Goal: Information Seeking & Learning: Learn about a topic

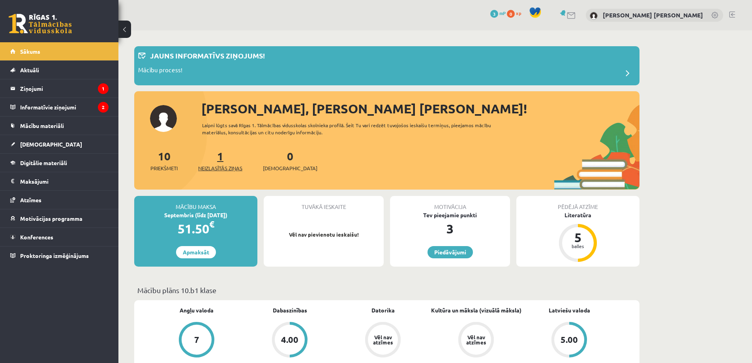
click at [223, 160] on link "1 Neizlasītās ziņas" at bounding box center [220, 160] width 44 height 23
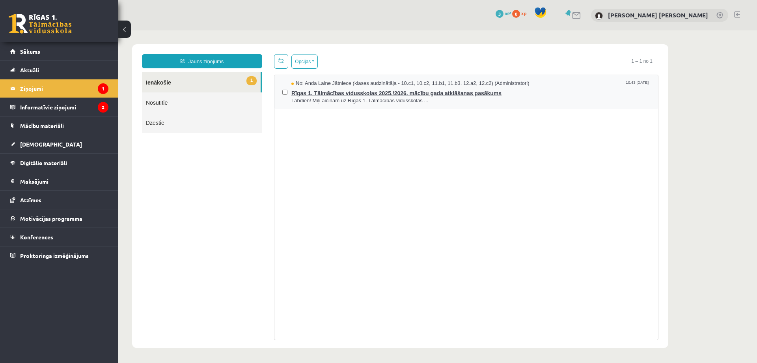
click at [349, 102] on span "Labdien! Mīļi aicinām uz Rīgas 1. Tālmācības vidusskolas ..." at bounding box center [471, 100] width 359 height 7
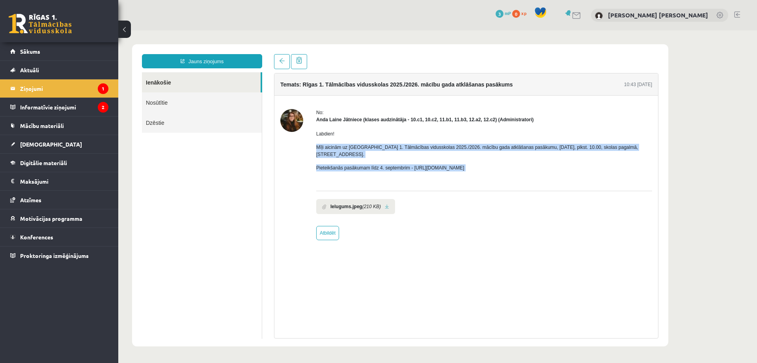
drag, startPoint x: 316, startPoint y: 148, endPoint x: 517, endPoint y: 168, distance: 202.2
click at [517, 168] on div "No: Anda Laine Jātniece (klases audzinātāja - 10.c1, 10.c2, 11.b1, 11.b3, 12.a2…" at bounding box center [467, 174] width 372 height 131
copy div "Mīļi aicinām uz Rīgas 1. Tālmācības vidusskolas 2025./2026. mācību gada atklāša…"
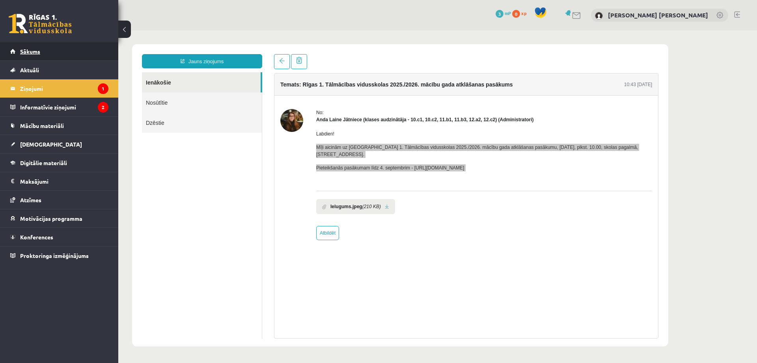
click at [41, 49] on link "Sākums" at bounding box center [59, 51] width 98 height 18
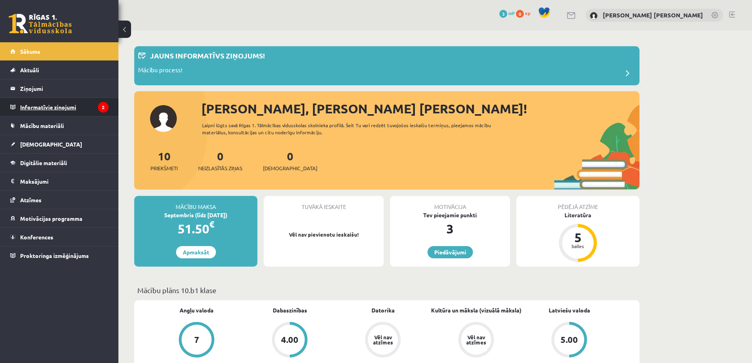
click at [60, 99] on legend "Informatīvie ziņojumi 2" at bounding box center [64, 107] width 88 height 18
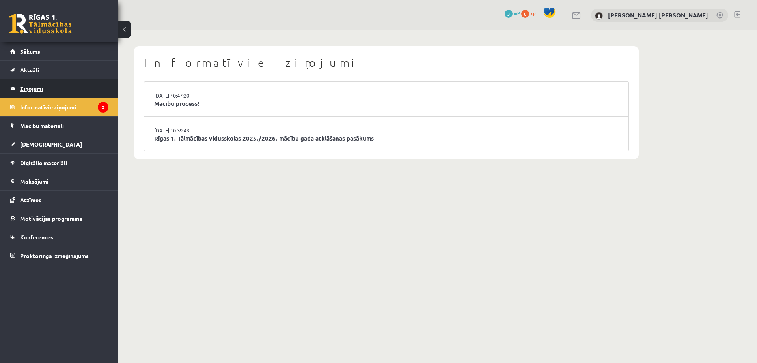
click at [57, 89] on legend "Ziņojumi 0" at bounding box center [64, 88] width 88 height 18
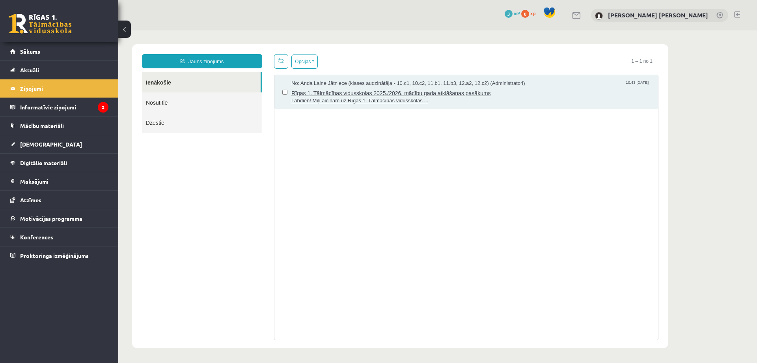
click at [399, 92] on span "Rīgas 1. Tālmācības vidusskolas 2025./2026. mācību gada atklāšanas pasākums" at bounding box center [471, 92] width 359 height 10
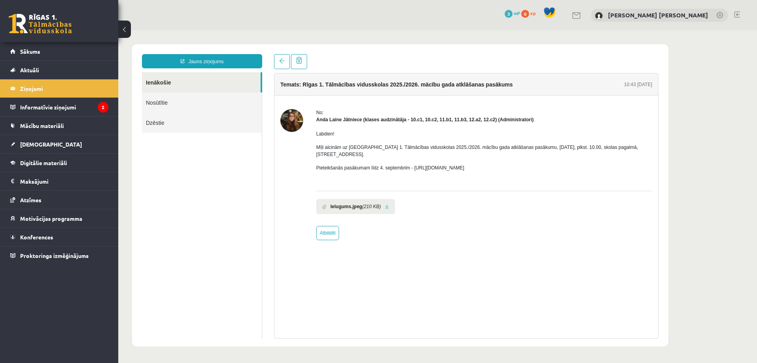
drag, startPoint x: 412, startPoint y: 159, endPoint x: 526, endPoint y: 160, distance: 114.0
click at [526, 164] on p "Pieteikšanās pasākumam līdz 4. septembrim - https://forms.gle/3LWjJyadUWzknJDe9" at bounding box center [484, 167] width 336 height 7
click at [34, 52] on span "Sākums" at bounding box center [30, 51] width 20 height 7
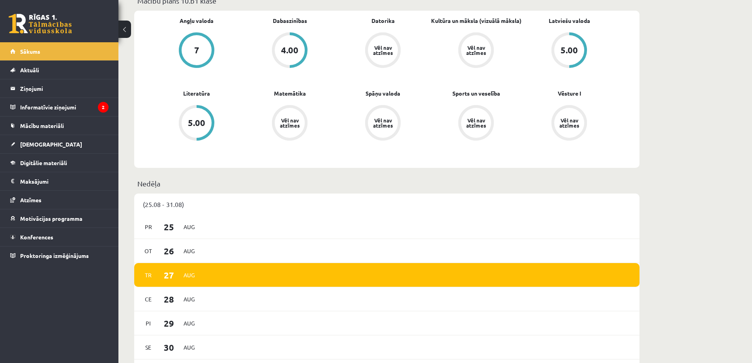
scroll to position [513, 0]
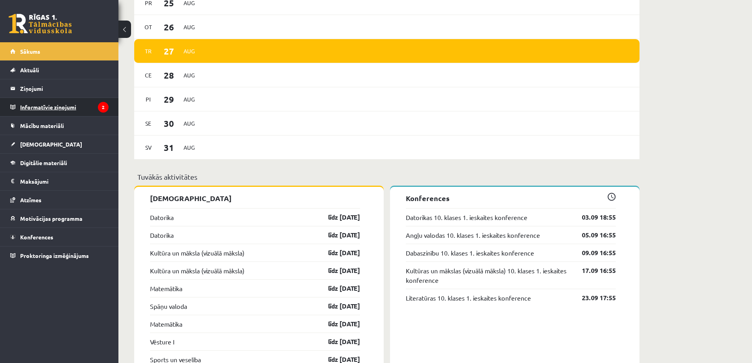
click at [88, 108] on legend "Informatīvie ziņojumi 2" at bounding box center [64, 107] width 88 height 18
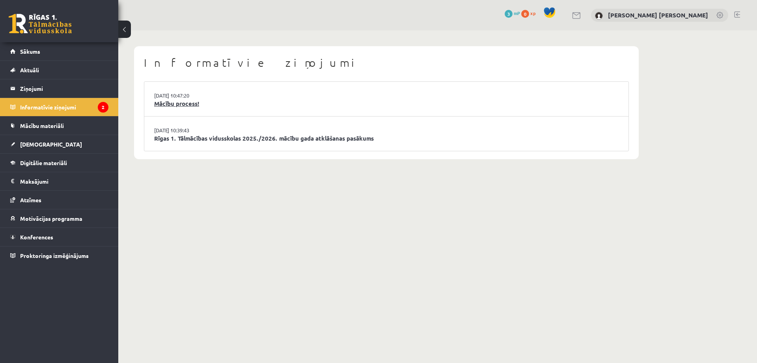
click at [185, 105] on link "Mācību process!" at bounding box center [386, 103] width 465 height 9
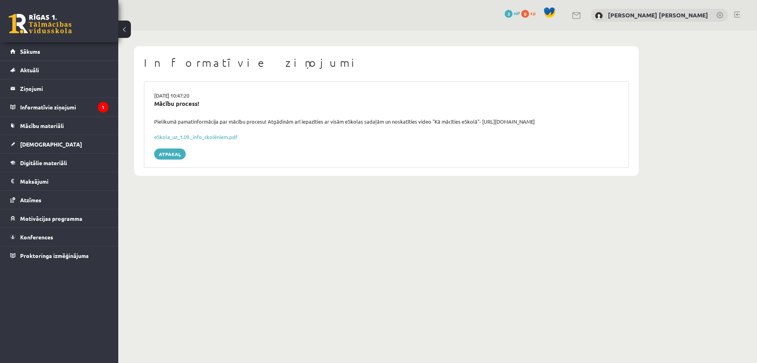
click at [176, 334] on body "0 Dāvanas 3 mP 0 xp [PERSON_NAME] [PERSON_NAME] Sākums Aktuāli Kā mācīties eSKO…" at bounding box center [378, 181] width 757 height 363
click at [36, 50] on span "Sākums" at bounding box center [30, 51] width 20 height 7
